Goal: Use online tool/utility: Utilize a website feature to perform a specific function

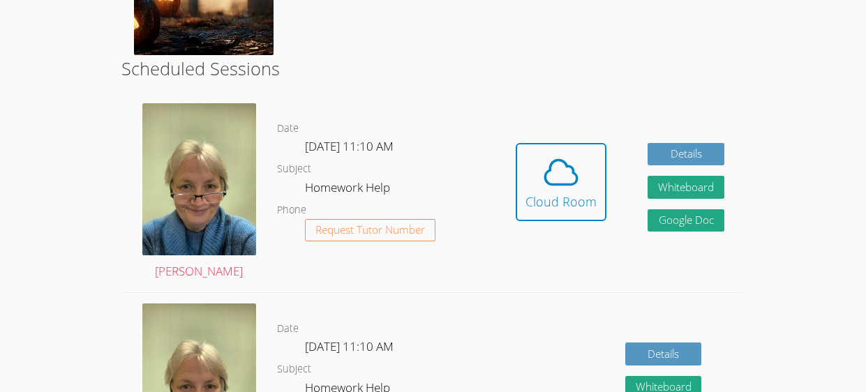
scroll to position [311, 0]
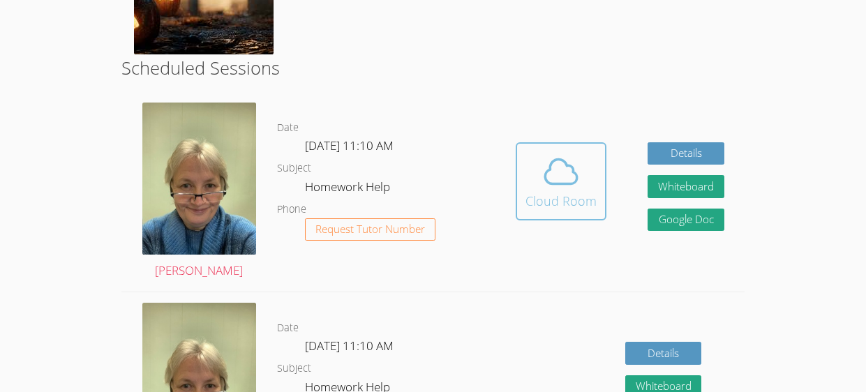
click at [556, 181] on icon at bounding box center [561, 171] width 39 height 39
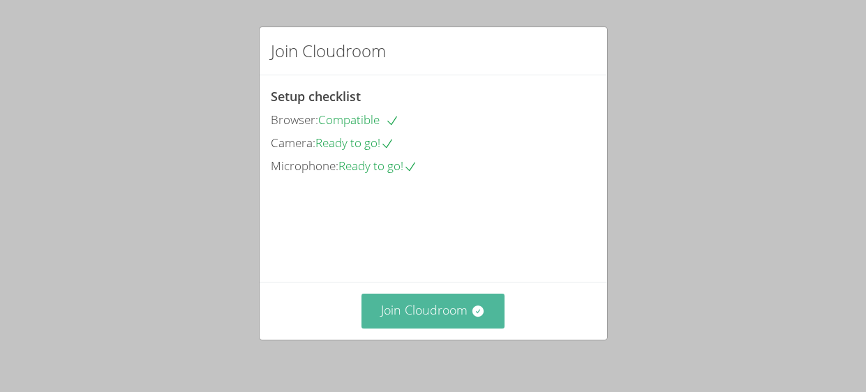
click at [493, 303] on button "Join Cloudroom" at bounding box center [433, 311] width 143 height 34
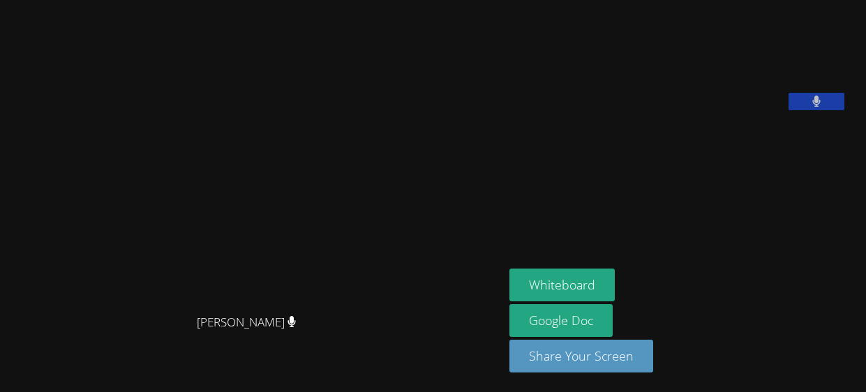
click at [821, 107] on icon at bounding box center [816, 102] width 8 height 12
click at [824, 107] on icon at bounding box center [816, 102] width 15 height 12
click at [592, 287] on button "Whiteboard" at bounding box center [562, 285] width 105 height 33
click at [171, 192] on video at bounding box center [251, 167] width 209 height 277
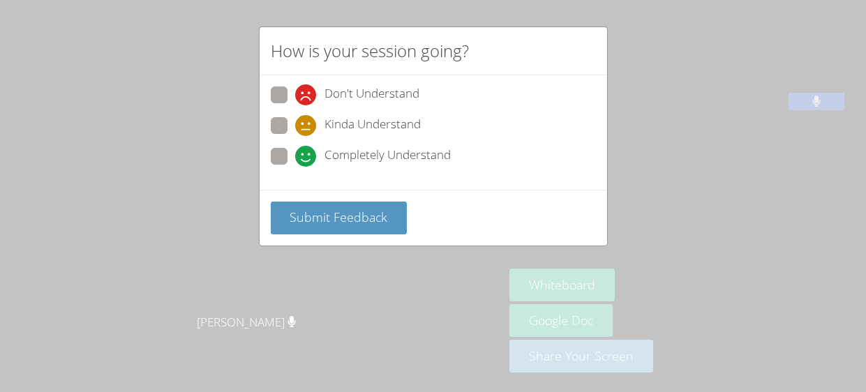
click at [309, 164] on icon at bounding box center [305, 156] width 21 height 21
click at [307, 160] on input "Completely Understand" at bounding box center [301, 154] width 12 height 12
radio input "true"
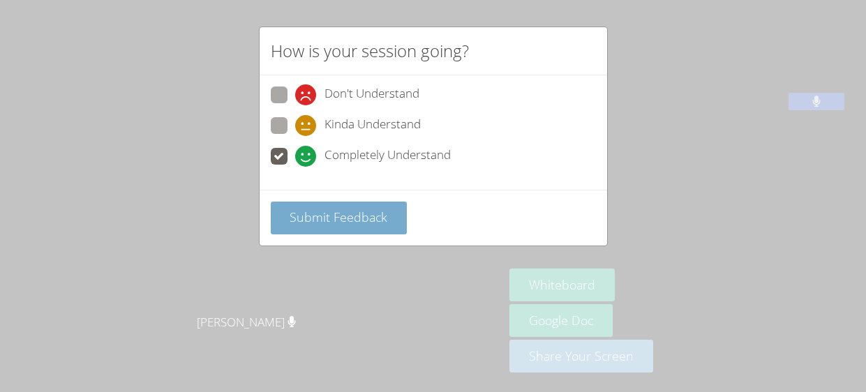
click at [320, 218] on span "Submit Feedback" at bounding box center [339, 217] width 98 height 17
